Goal: Task Accomplishment & Management: Use online tool/utility

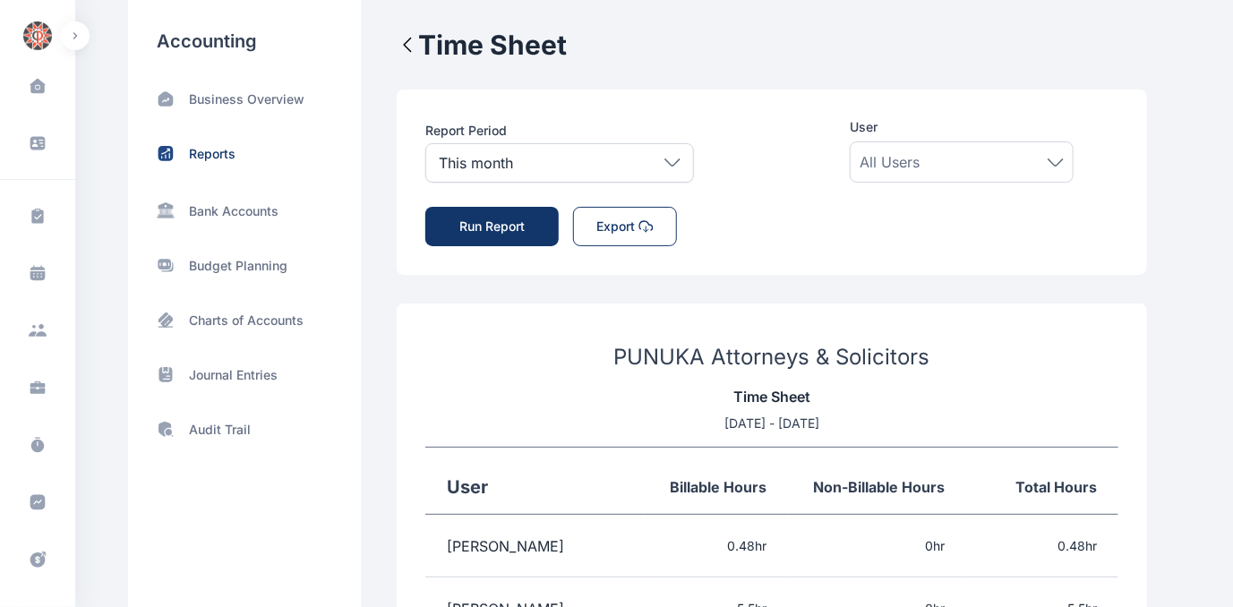
click at [668, 161] on icon at bounding box center [672, 162] width 16 height 8
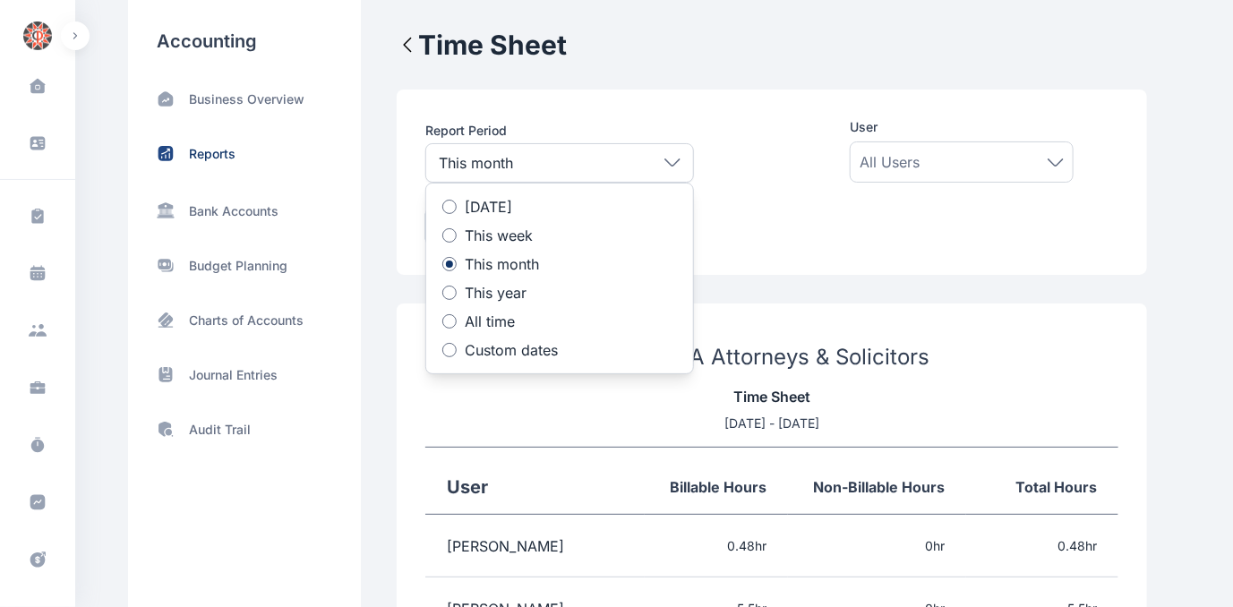
click at [444, 352] on div at bounding box center [449, 350] width 14 height 14
click at [519, 416] on icon at bounding box center [525, 412] width 13 height 13
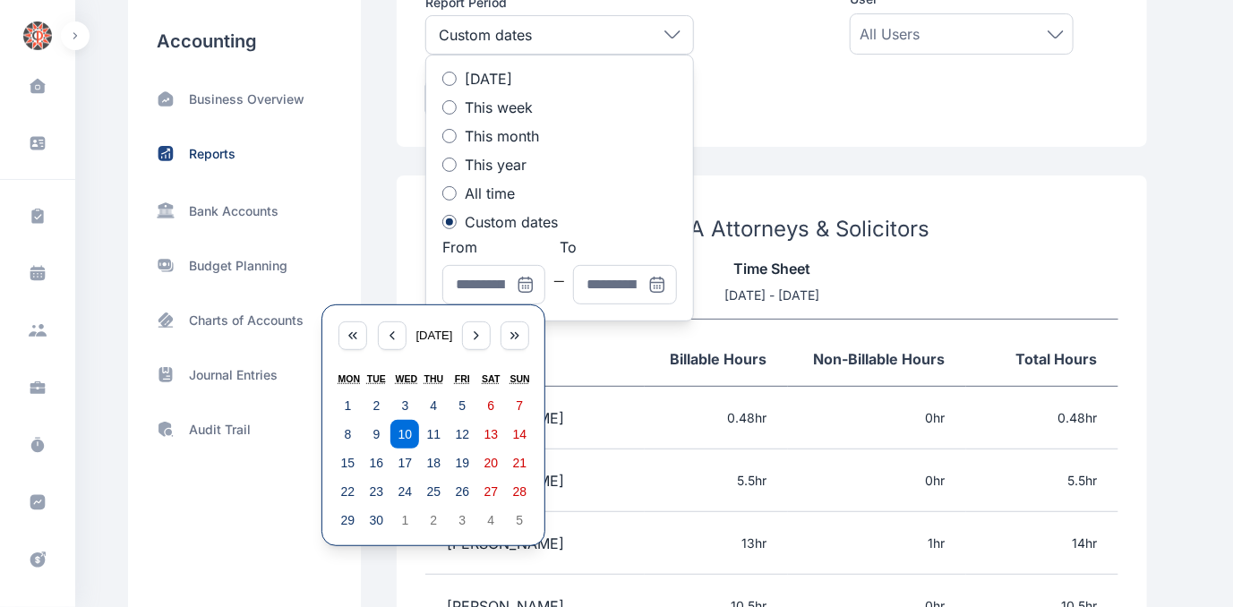
scroll to position [162, 0]
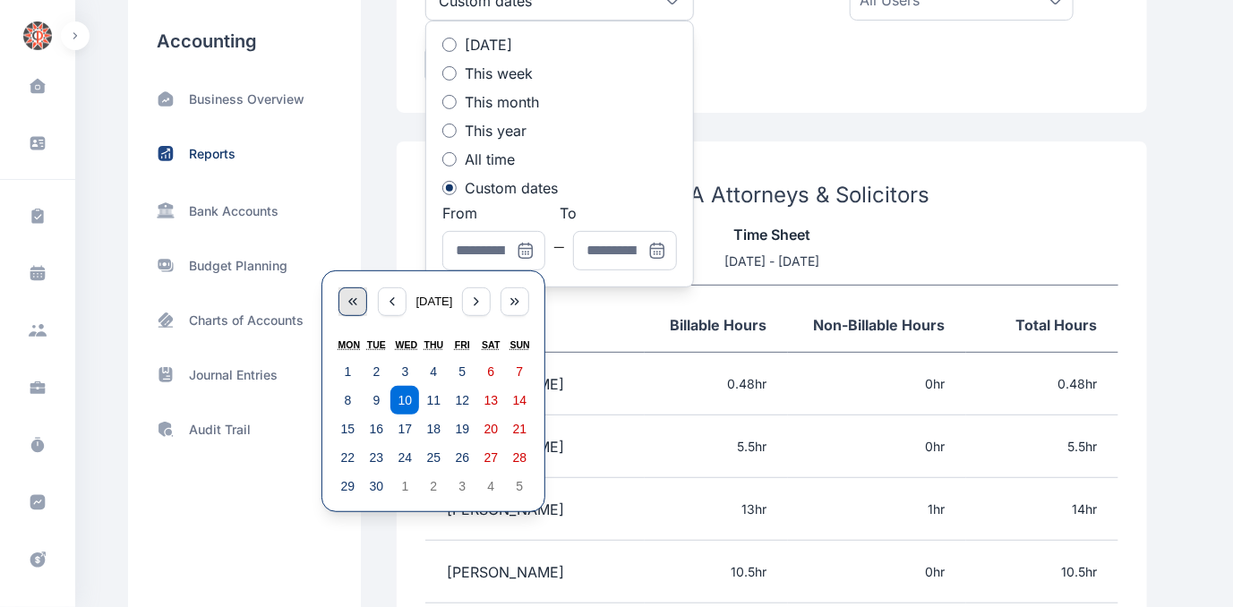
click at [351, 302] on icon "button" at bounding box center [350, 301] width 3 height 6
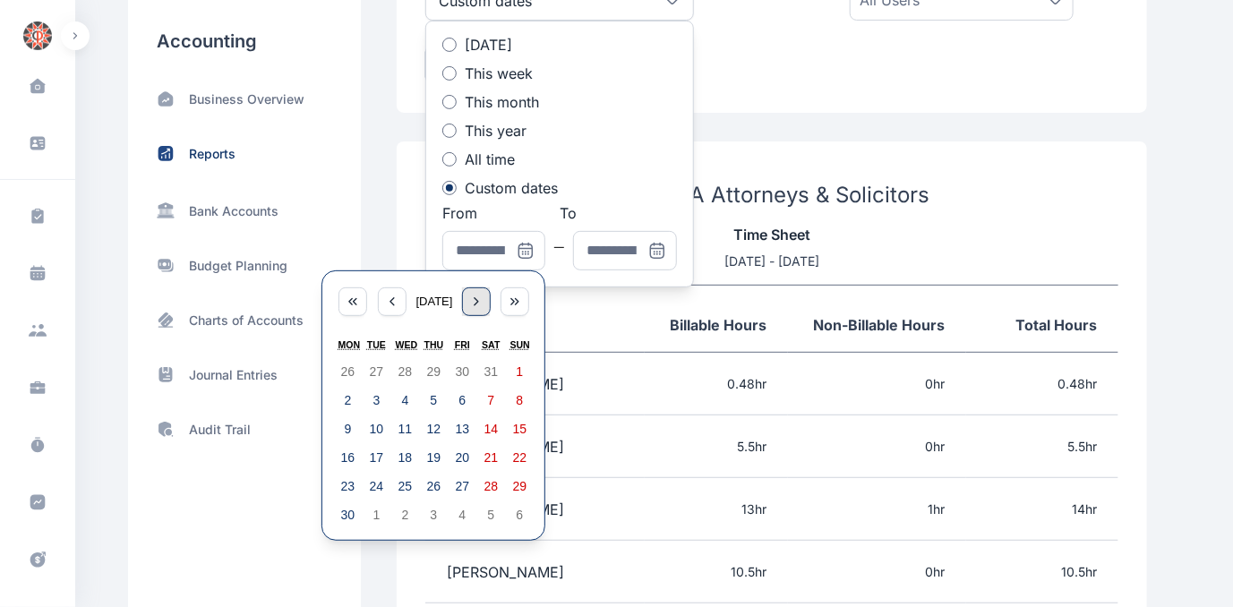
click at [484, 306] on icon "button" at bounding box center [476, 302] width 14 height 14
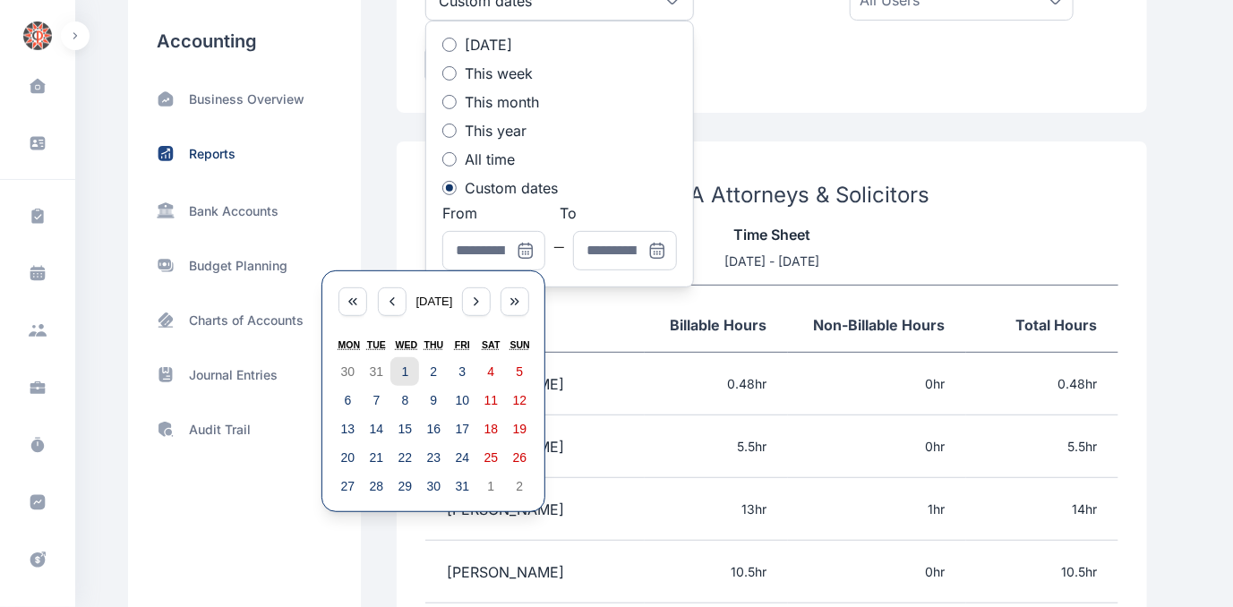
click at [402, 365] on abbr "1" at bounding box center [405, 371] width 7 height 14
type input "**********"
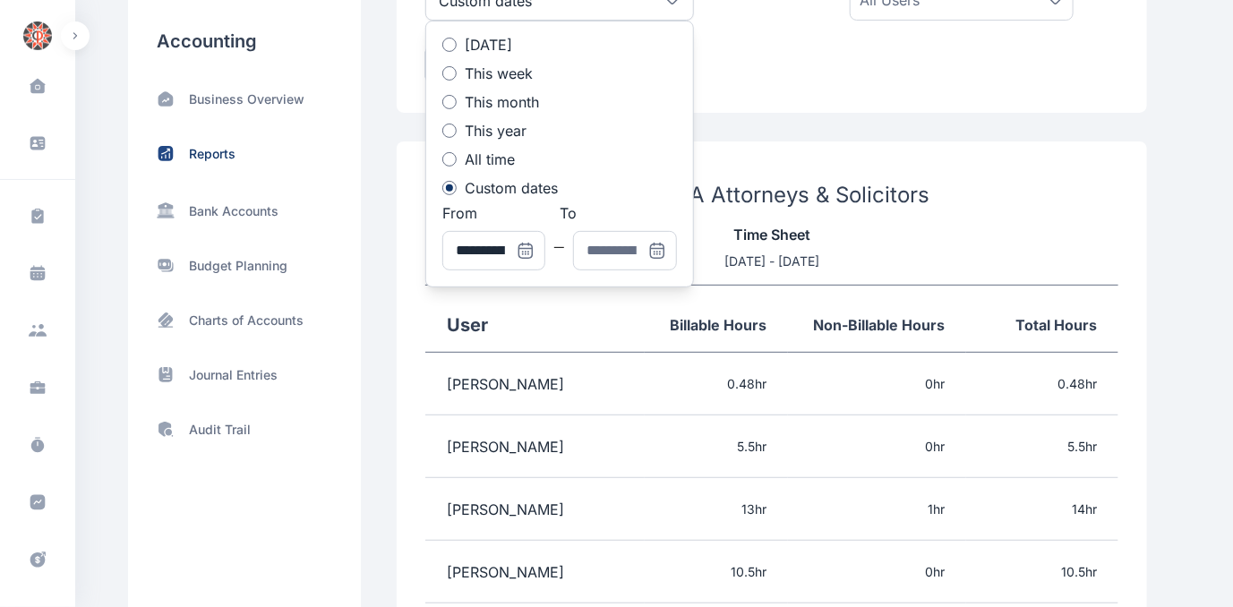
click at [655, 248] on icon at bounding box center [657, 251] width 18 height 18
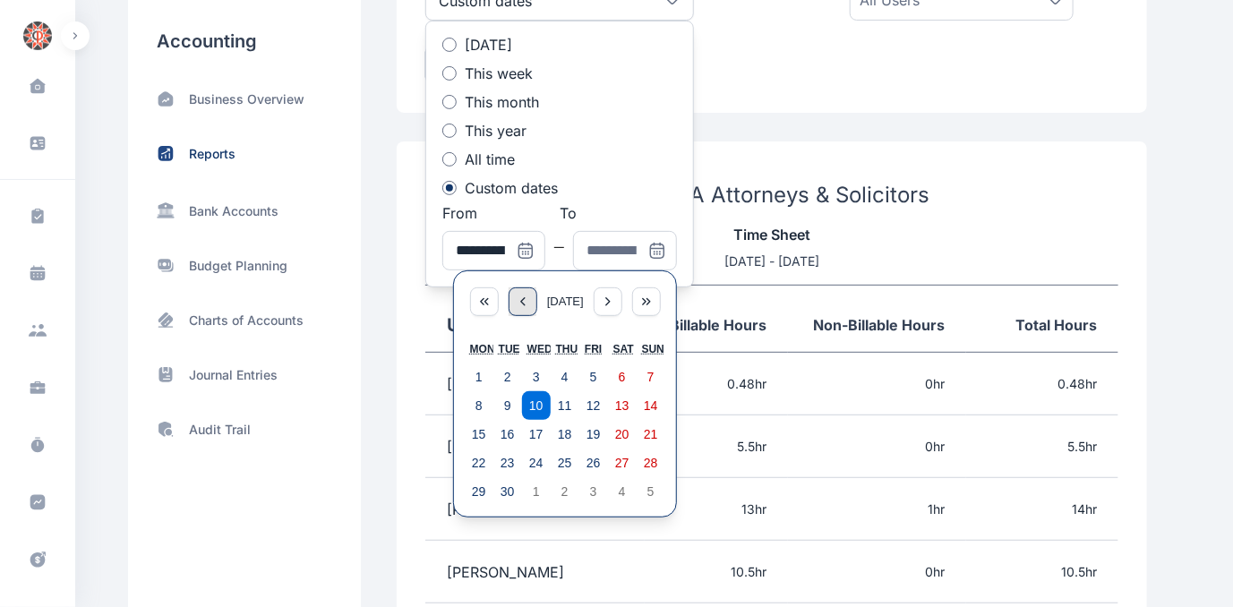
click at [516, 305] on icon "button" at bounding box center [523, 302] width 14 height 14
click at [655, 485] on abbr "31" at bounding box center [651, 491] width 14 height 14
type input "**********"
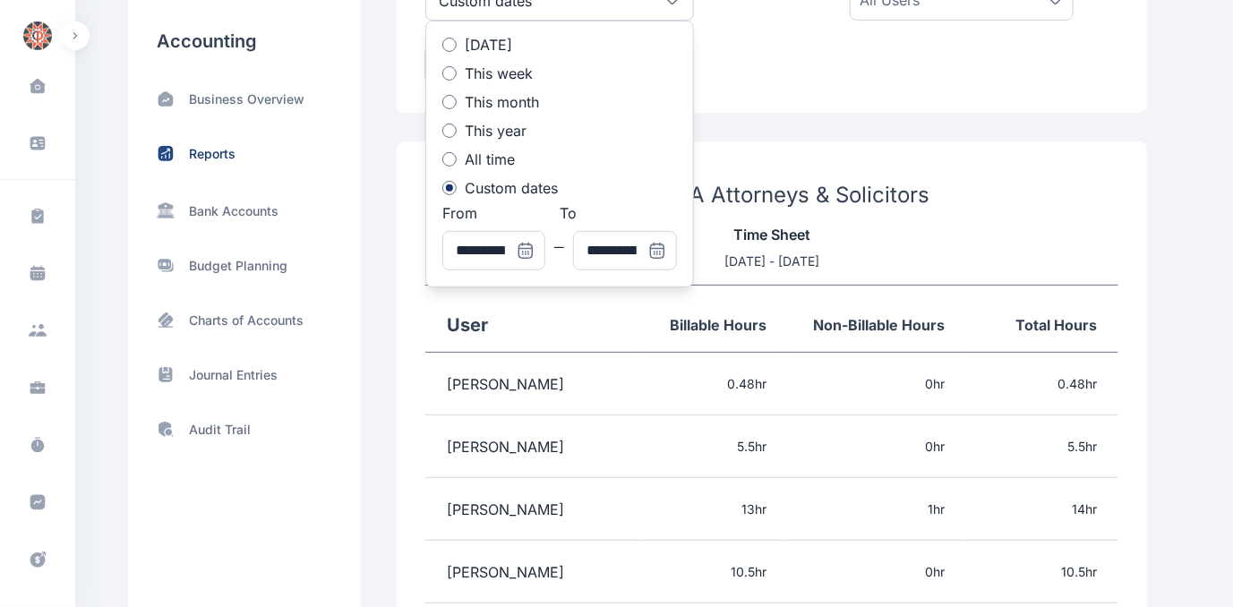
click at [993, 192] on h3 "PUNUKA Attorneys & Solicitors" at bounding box center [771, 195] width 693 height 29
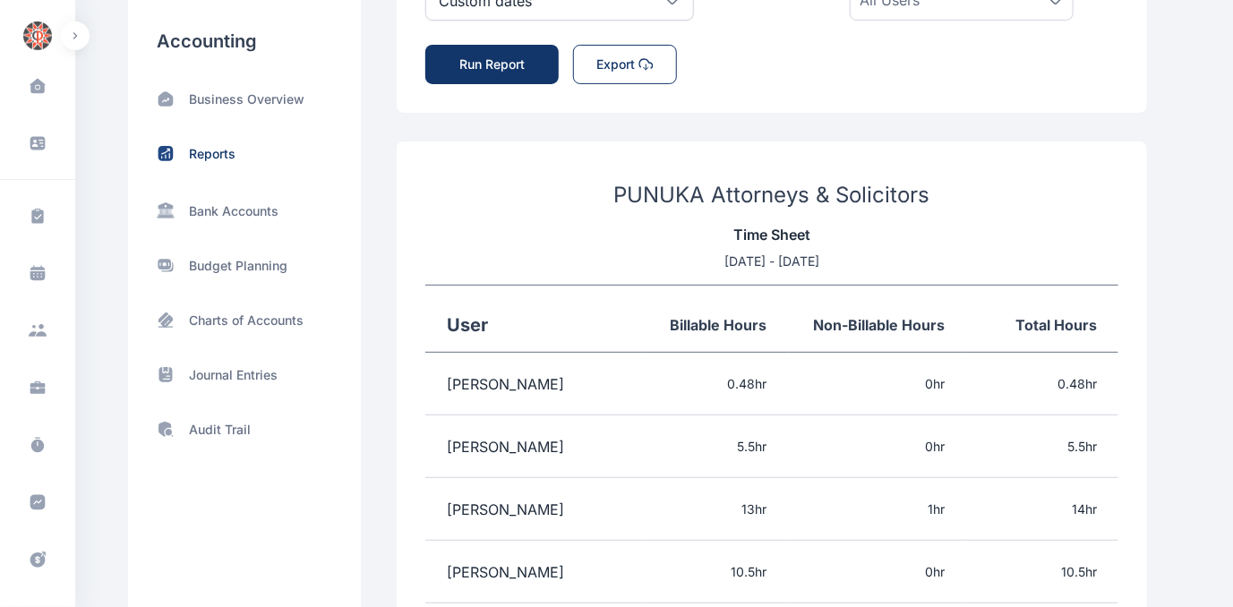
click at [486, 58] on button "Run Report" at bounding box center [491, 64] width 133 height 39
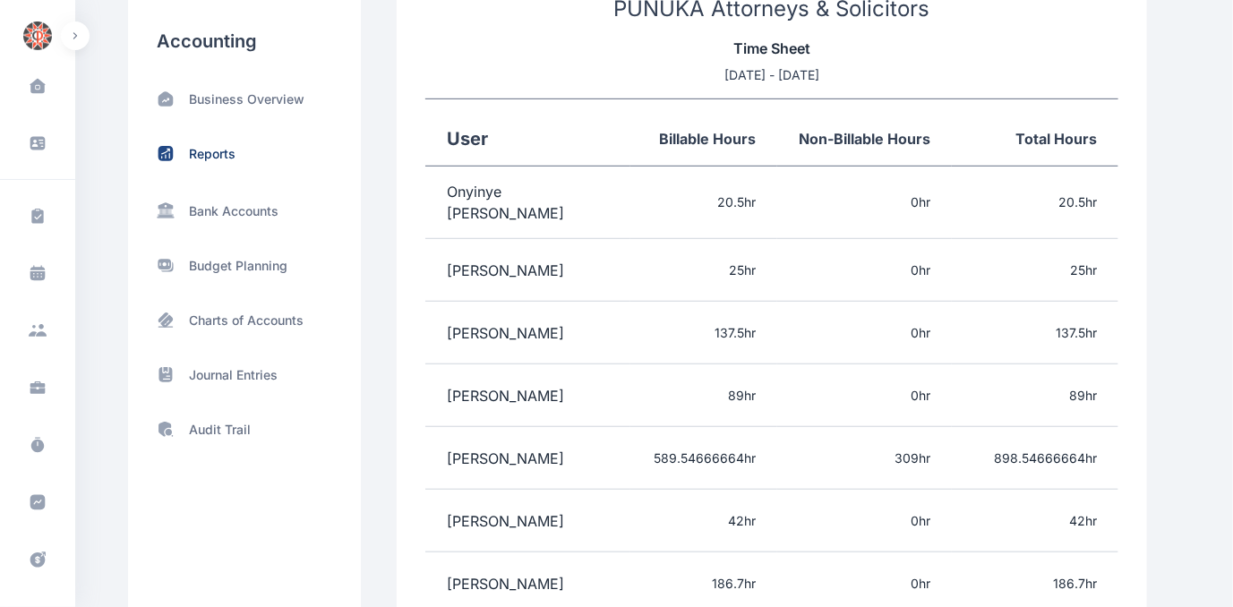
scroll to position [244, 0]
